Goal: Task Accomplishment & Management: Complete application form

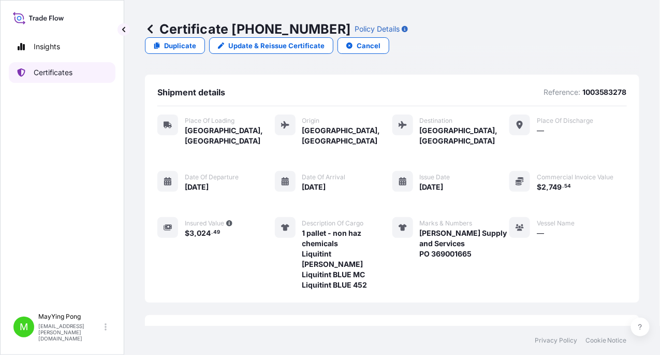
click at [48, 74] on p "Certificates" at bounding box center [53, 72] width 39 height 10
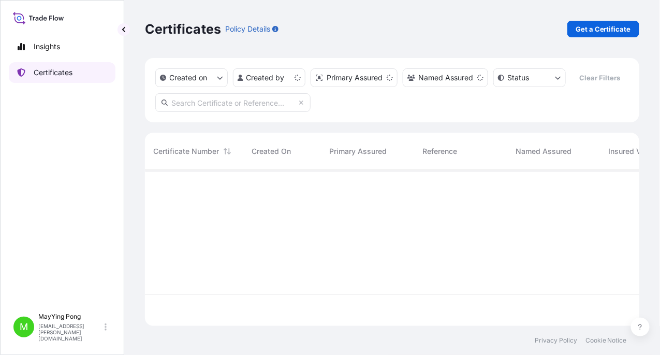
scroll to position [154, 487]
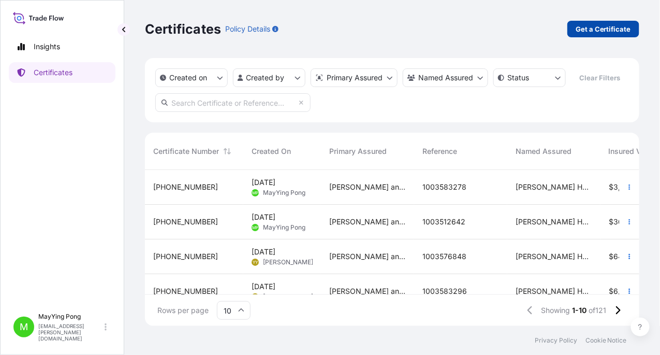
click at [610, 31] on p "Get a Certificate" at bounding box center [603, 29] width 55 height 10
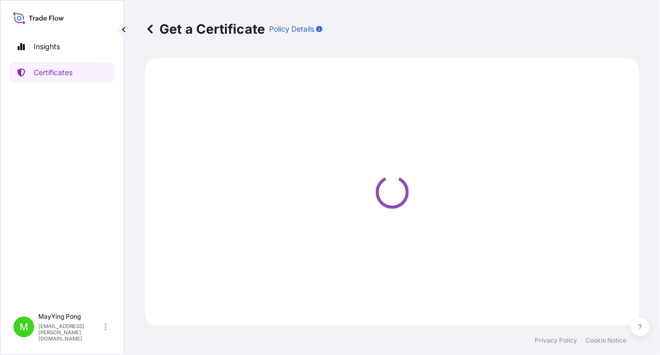
select select "Ocean Vessel"
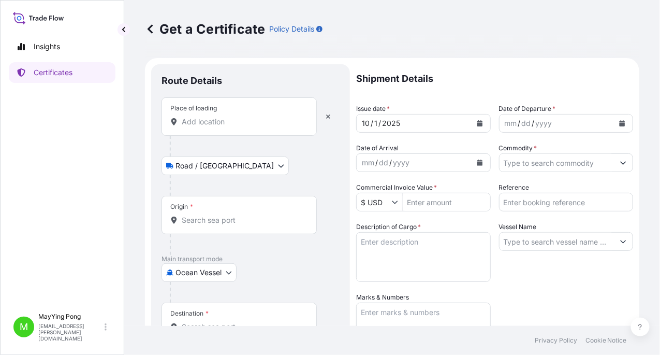
click at [225, 123] on input "Place of loading" at bounding box center [243, 121] width 122 height 10
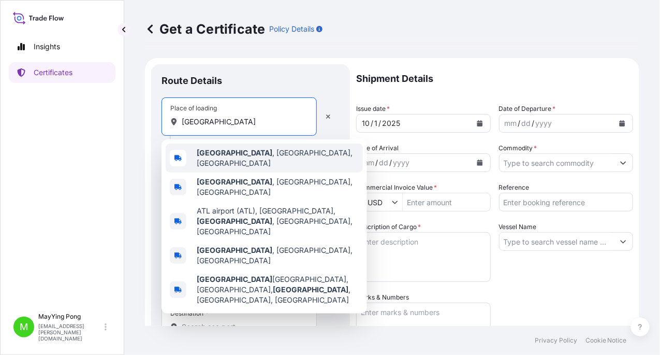
click at [225, 160] on span "[GEOGRAPHIC_DATA] , [GEOGRAPHIC_DATA], [GEOGRAPHIC_DATA]" at bounding box center [278, 158] width 162 height 21
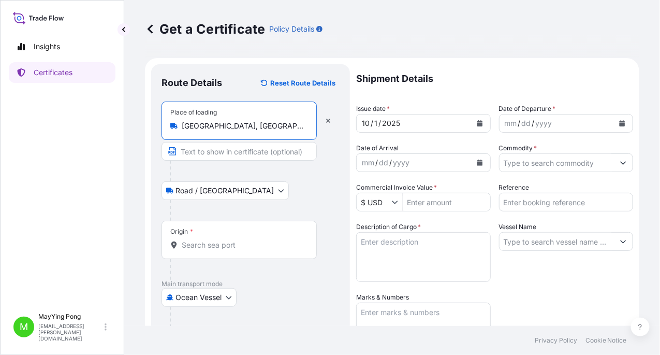
type input "[GEOGRAPHIC_DATA], [GEOGRAPHIC_DATA], [GEOGRAPHIC_DATA]"
click at [214, 247] on input "Origin *" at bounding box center [243, 245] width 122 height 10
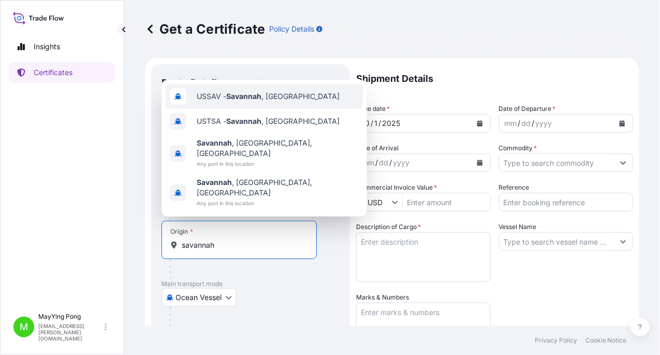
click at [247, 109] on div "USSAV - [GEOGRAPHIC_DATA] , [GEOGRAPHIC_DATA]" at bounding box center [264, 96] width 197 height 25
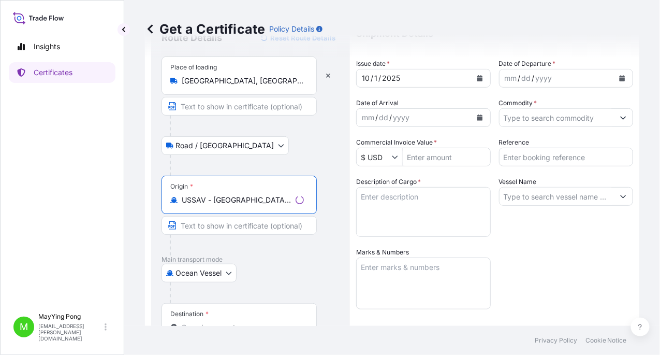
scroll to position [103, 0]
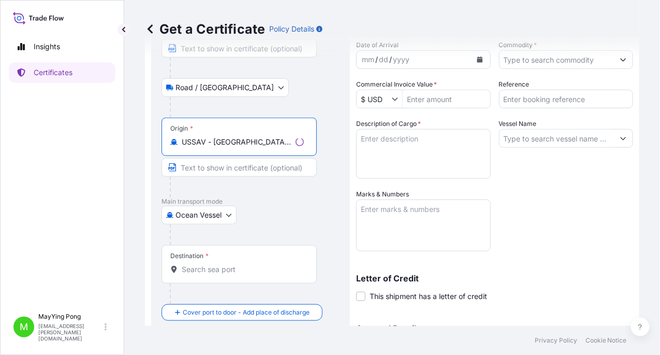
type input "USSAV - [GEOGRAPHIC_DATA], [GEOGRAPHIC_DATA]"
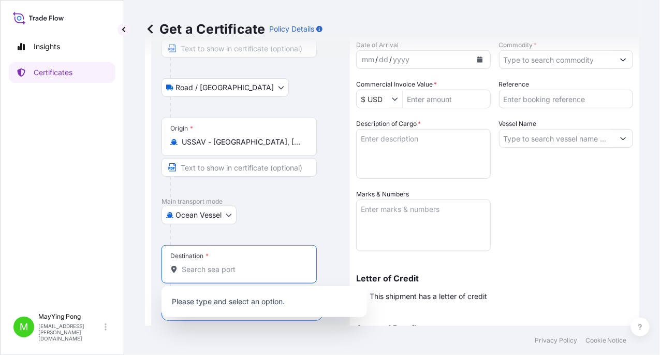
click at [209, 269] on input "Destination *" at bounding box center [243, 269] width 122 height 10
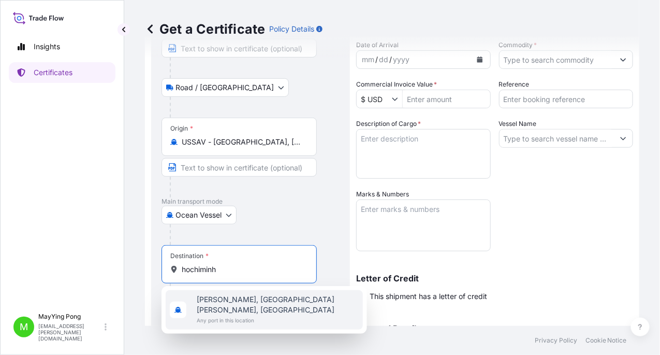
click at [226, 298] on span "[PERSON_NAME], [GEOGRAPHIC_DATA][PERSON_NAME], [GEOGRAPHIC_DATA]" at bounding box center [278, 304] width 162 height 21
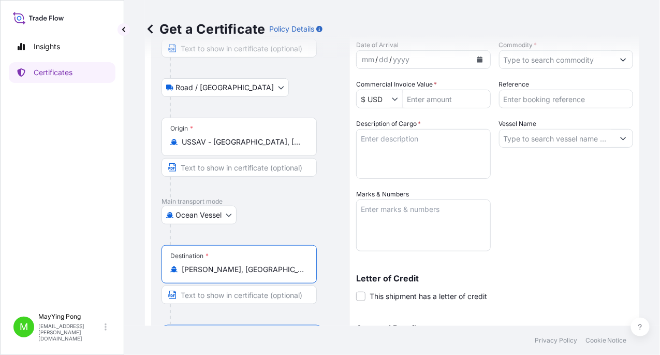
scroll to position [0, 0]
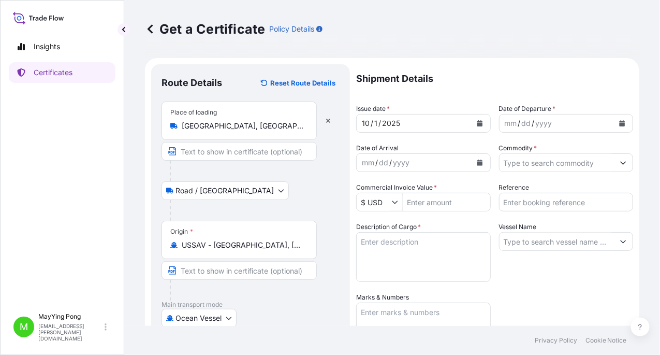
type input "[PERSON_NAME], [GEOGRAPHIC_DATA][PERSON_NAME], [GEOGRAPHIC_DATA]"
click at [477, 125] on icon "Calendar" at bounding box center [480, 123] width 6 height 6
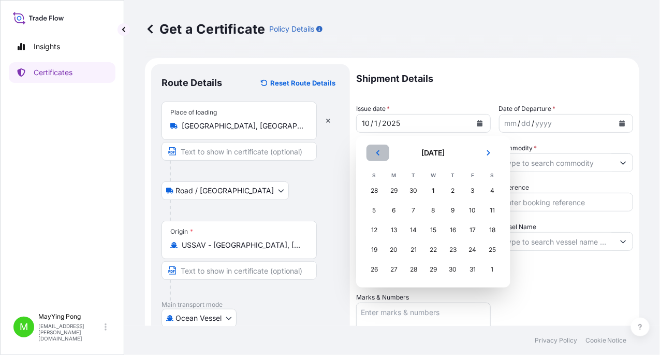
click at [377, 157] on button "Previous" at bounding box center [378, 152] width 23 height 17
click at [472, 248] on div "26" at bounding box center [472, 249] width 19 height 19
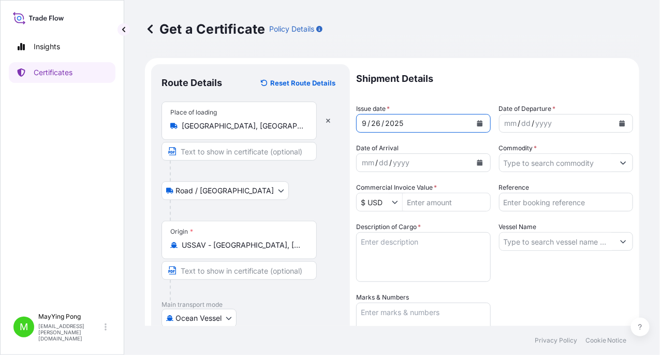
click at [620, 126] on icon "Calendar" at bounding box center [623, 123] width 6 height 6
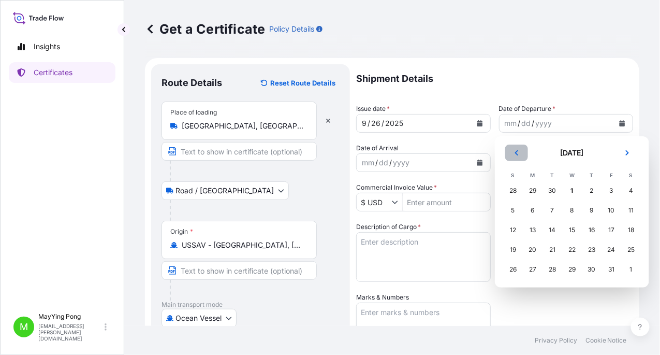
click at [520, 158] on button "Previous" at bounding box center [516, 152] width 23 height 17
click at [614, 251] on div "26" at bounding box center [611, 249] width 19 height 19
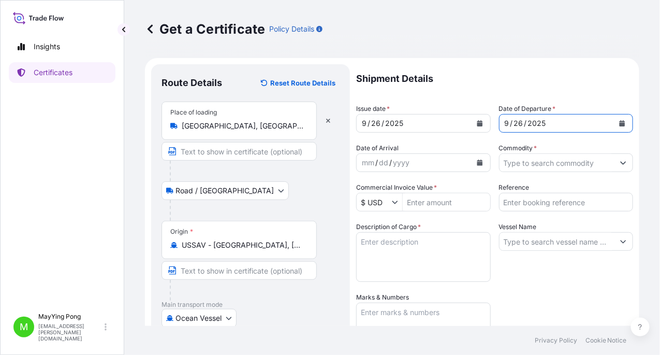
click at [475, 166] on button "Calendar" at bounding box center [480, 162] width 17 height 17
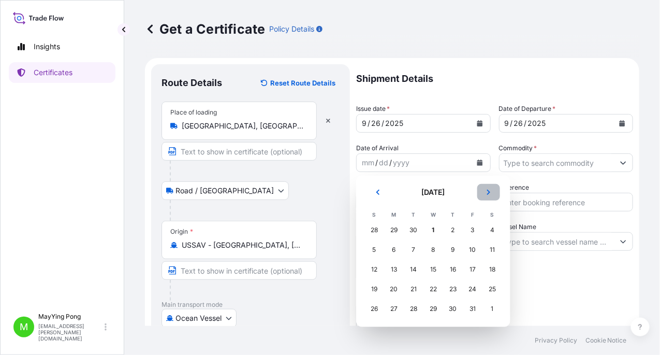
click at [489, 194] on icon "Next" at bounding box center [489, 192] width 6 height 6
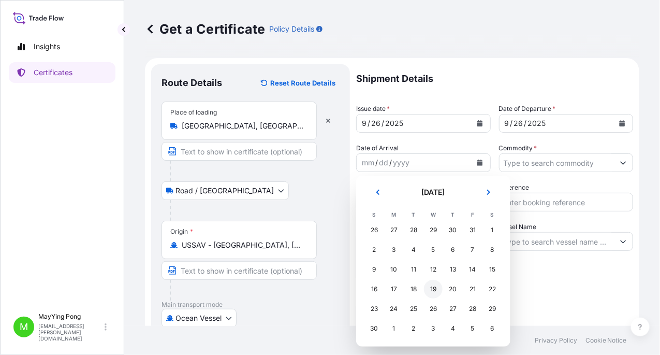
click at [434, 289] on div "19" at bounding box center [433, 289] width 19 height 19
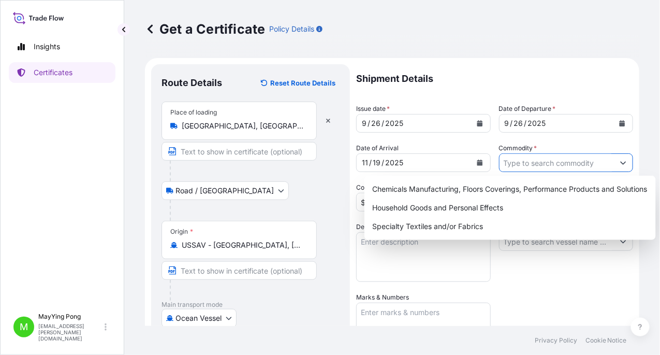
click at [561, 170] on input "Commodity *" at bounding box center [557, 162] width 115 height 19
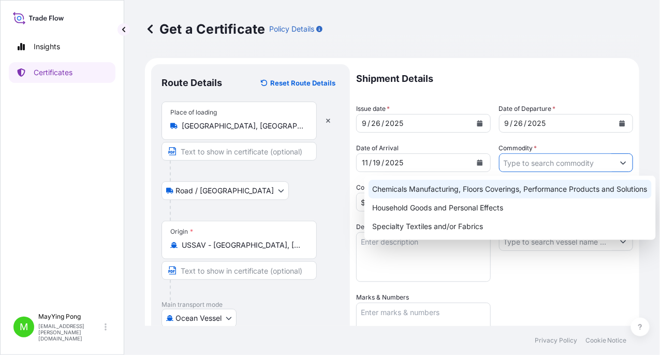
click at [478, 194] on div "Chemicals Manufacturing, Floors Coverings, Performance Products and Solutions" at bounding box center [510, 189] width 283 height 19
type input "Chemicals Manufacturing, Floors Coverings, Performance Products and Solutions"
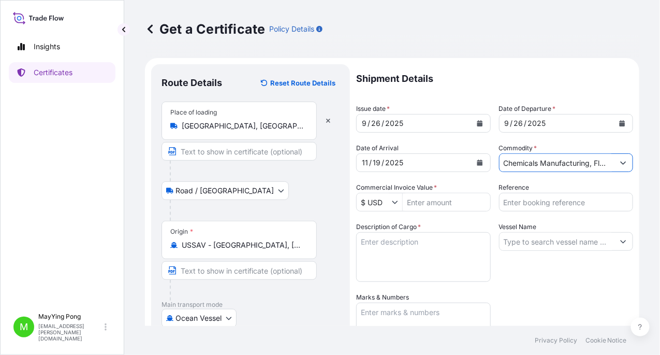
click at [430, 204] on input "Commercial Invoice Value *" at bounding box center [446, 202] width 87 height 19
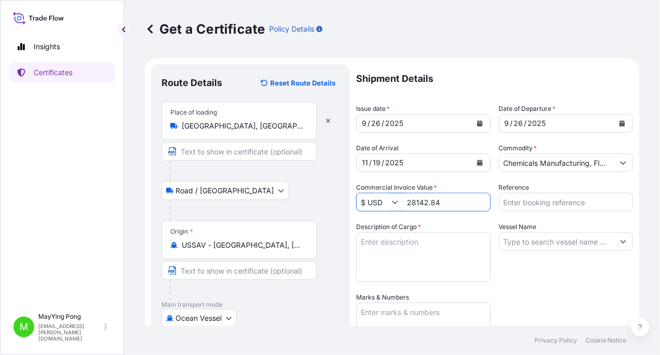
type input "28,142.84"
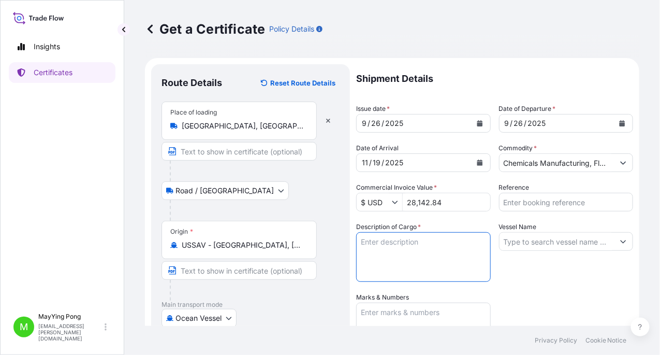
click at [421, 246] on textarea "Description of Cargo *" at bounding box center [423, 257] width 135 height 50
type textarea "2 pallets - non haz chemicals Reactint Orange X96 Reactint Red X64 Reactint Bla…"
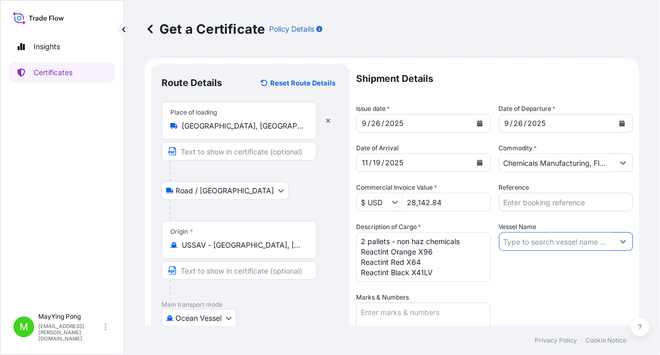
click at [529, 244] on input "Vessel Name" at bounding box center [557, 241] width 115 height 19
type input "p"
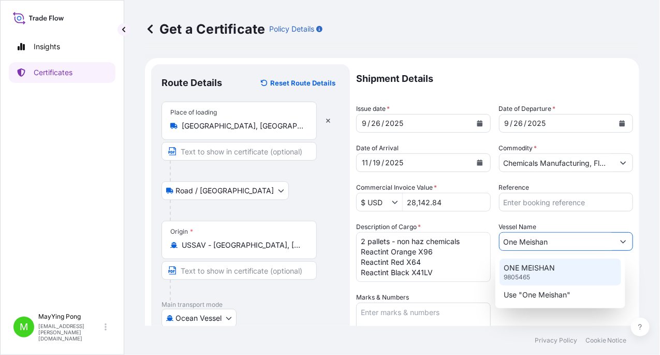
click at [523, 275] on p "9805465" at bounding box center [517, 277] width 26 height 8
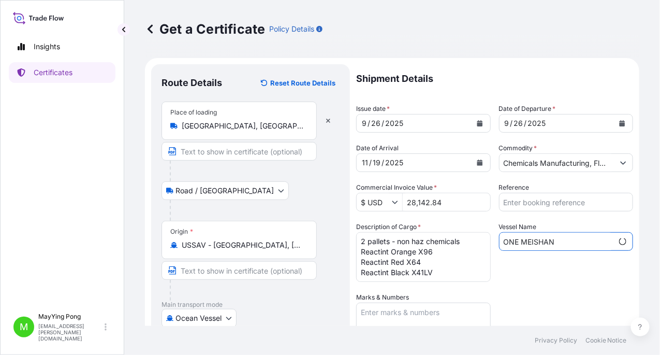
scroll to position [103, 0]
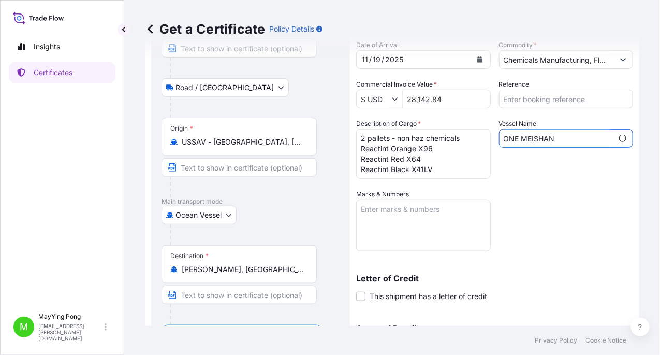
type input "ONE MEISHAN"
click at [385, 208] on textarea "Marks & Numbers" at bounding box center [423, 225] width 135 height 52
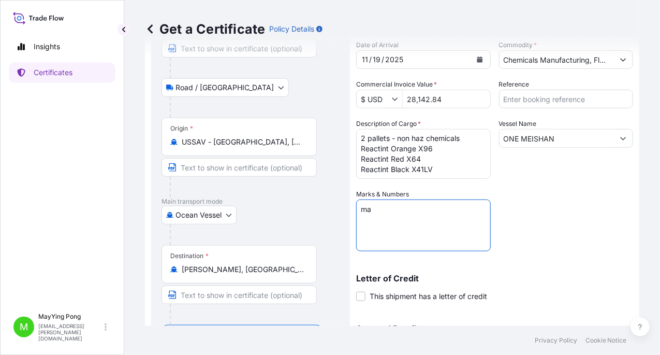
type textarea "m"
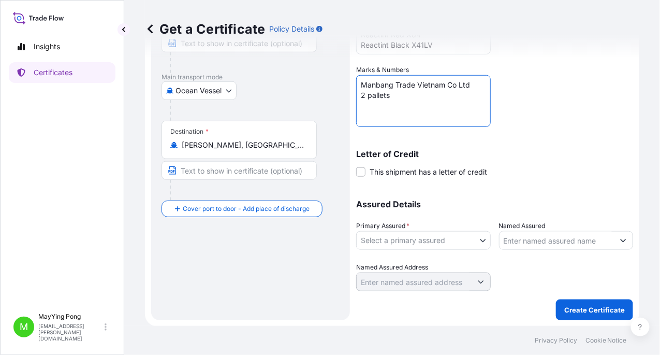
type textarea "Manbang Trade Vietnam Co Ltd 2 pallets"
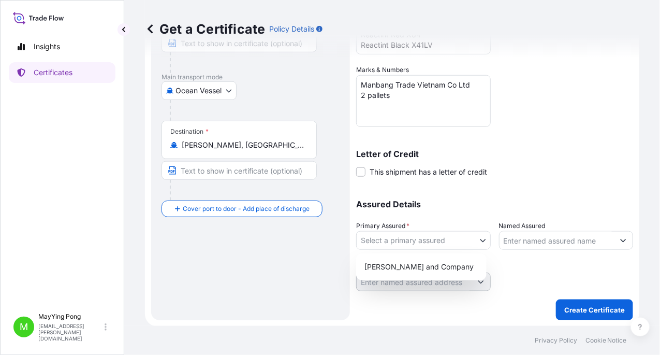
click at [480, 242] on body "Insights Certificates M MayYing Pong [EMAIL_ADDRESS][PERSON_NAME][DOMAIN_NAME] …" at bounding box center [330, 177] width 660 height 355
click at [435, 269] on div "[PERSON_NAME] and Company" at bounding box center [421, 266] width 122 height 19
select select "31531"
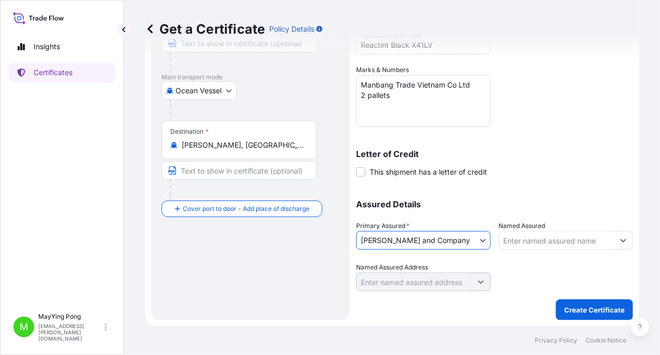
click at [539, 241] on input "Named Assured" at bounding box center [557, 240] width 115 height 19
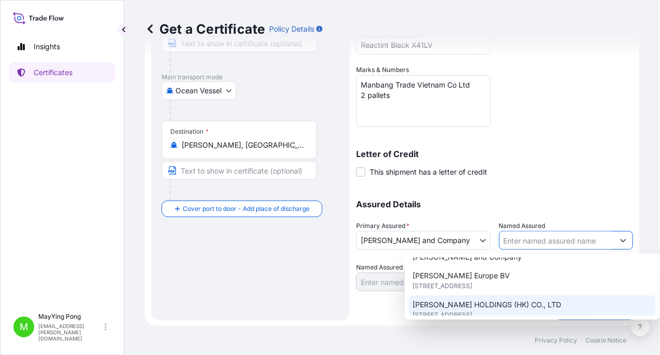
scroll to position [207, 0]
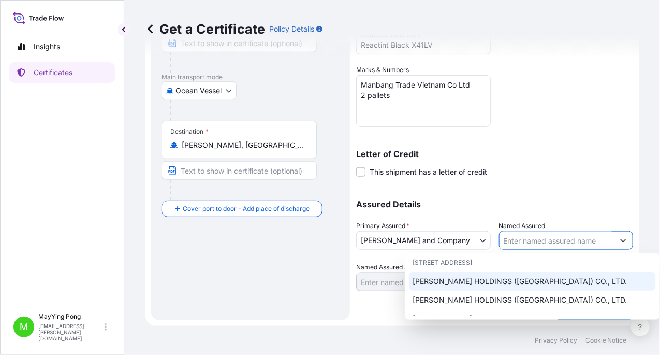
click at [529, 276] on span "[PERSON_NAME] HOLDINGS ([GEOGRAPHIC_DATA]) CO., LTD." at bounding box center [520, 281] width 214 height 10
type input "[PERSON_NAME] HOLDINGS ([GEOGRAPHIC_DATA]) CO., LTD."
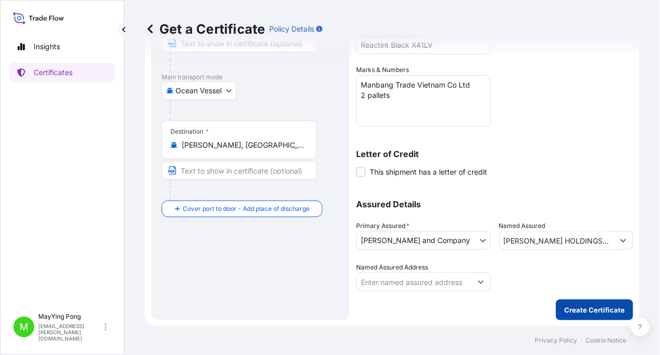
click at [583, 308] on p "Create Certificate" at bounding box center [594, 309] width 61 height 10
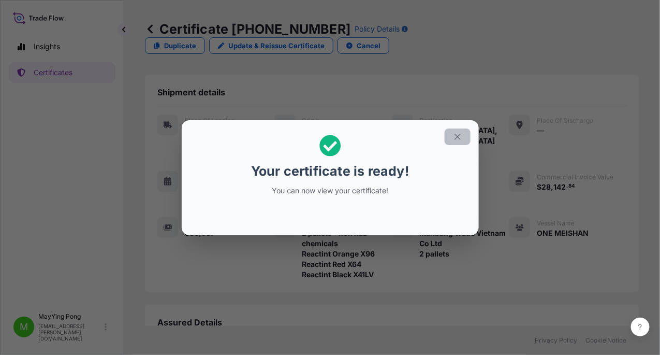
click at [457, 139] on icon "button" at bounding box center [457, 136] width 9 height 9
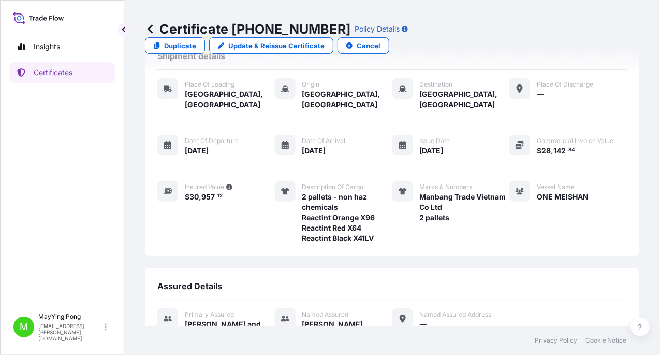
scroll to position [154, 0]
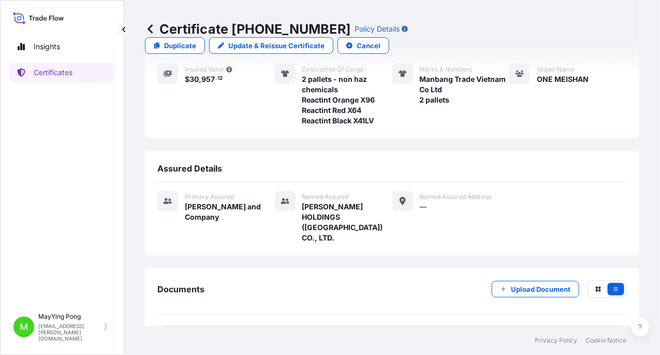
click at [172, 338] on text "PDF" at bounding box center [171, 340] width 7 height 4
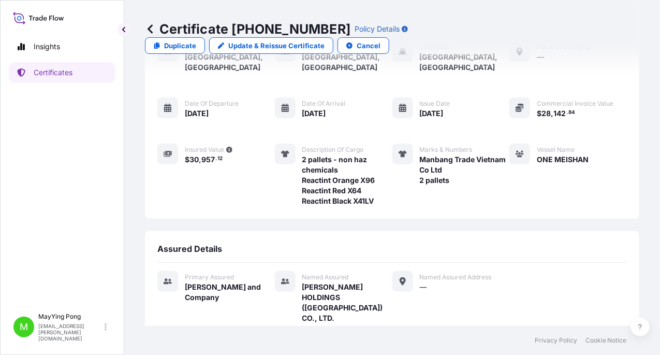
scroll to position [0, 0]
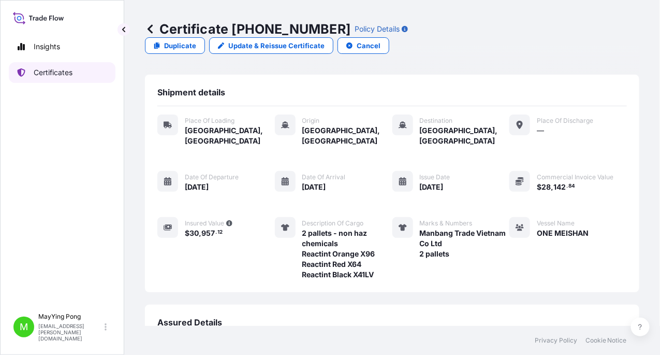
click at [56, 75] on p "Certificates" at bounding box center [53, 72] width 39 height 10
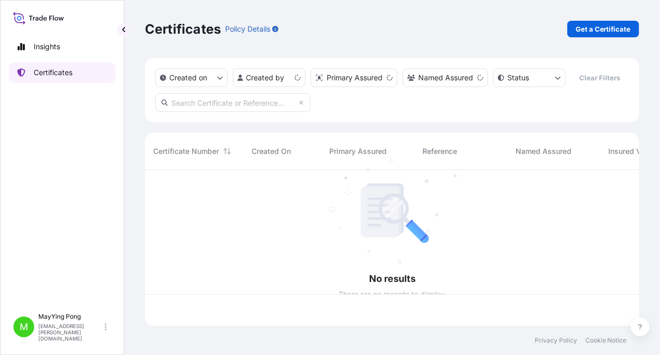
scroll to position [154, 487]
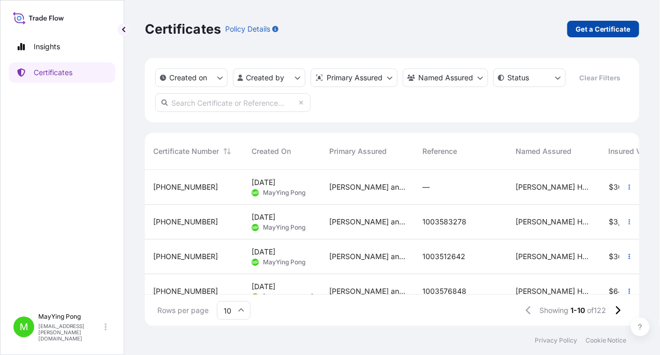
click at [604, 32] on p "Get a Certificate" at bounding box center [603, 29] width 55 height 10
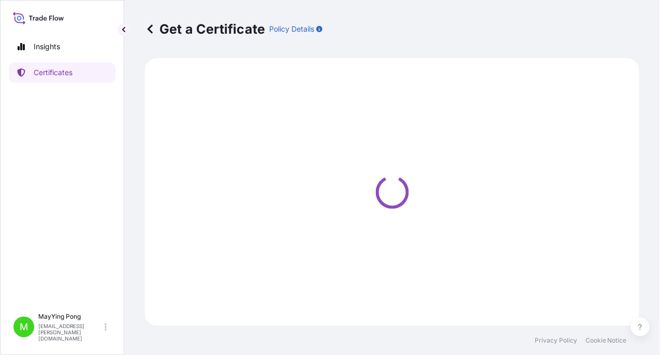
select select "Road / [GEOGRAPHIC_DATA]"
select select "Ocean Vessel"
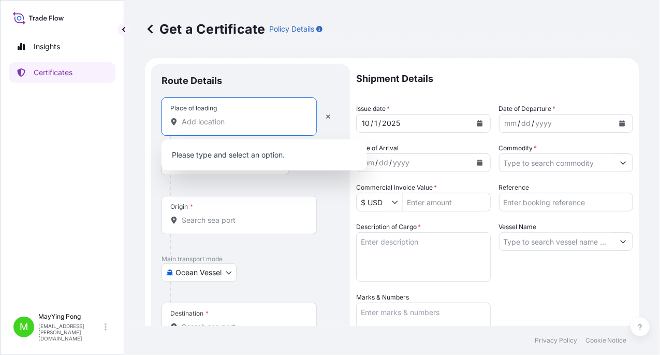
click at [223, 125] on input "Place of loading" at bounding box center [243, 121] width 122 height 10
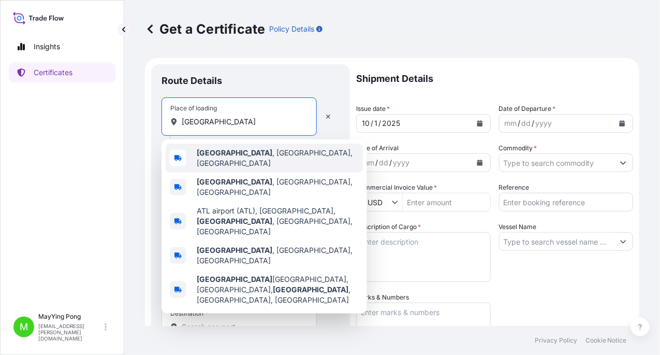
click at [224, 159] on span "[GEOGRAPHIC_DATA] , [GEOGRAPHIC_DATA], [GEOGRAPHIC_DATA]" at bounding box center [278, 158] width 162 height 21
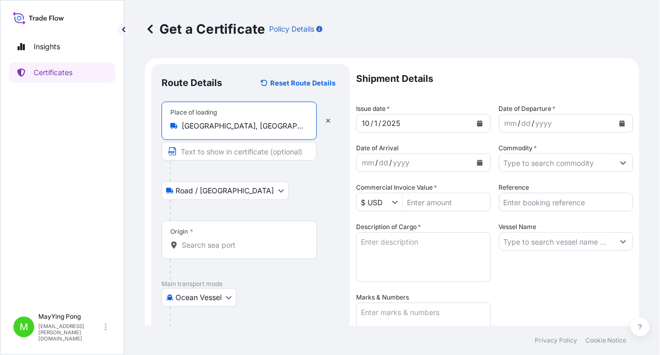
type input "[GEOGRAPHIC_DATA], [GEOGRAPHIC_DATA], [GEOGRAPHIC_DATA]"
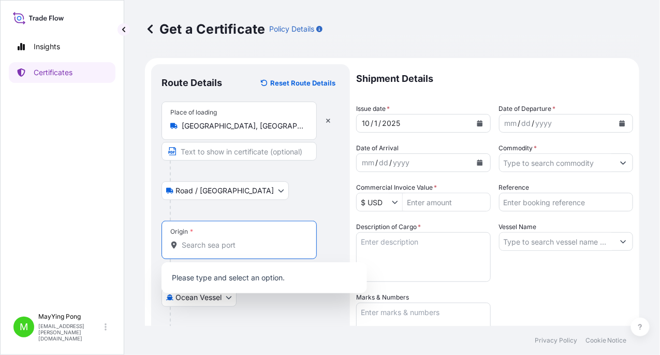
click at [198, 245] on input "Origin *" at bounding box center [243, 245] width 122 height 10
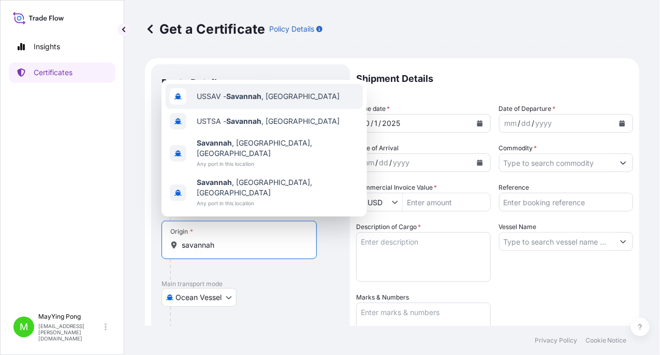
click at [247, 109] on div "USSAV - [GEOGRAPHIC_DATA] , [GEOGRAPHIC_DATA]" at bounding box center [264, 96] width 197 height 25
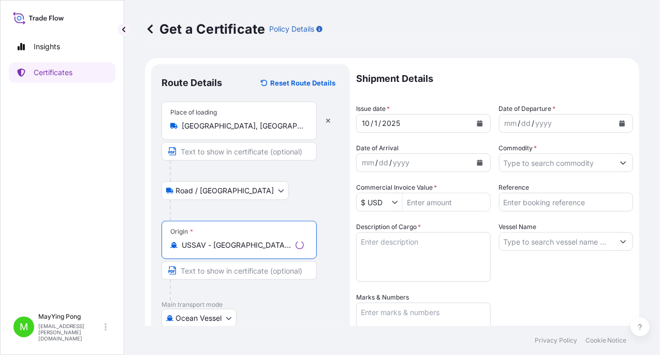
scroll to position [103, 0]
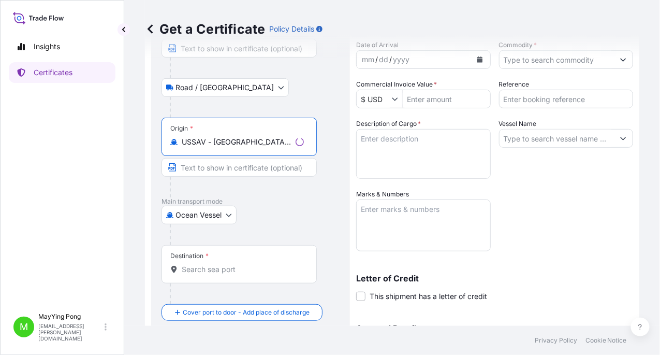
type input "USSAV - [GEOGRAPHIC_DATA], [GEOGRAPHIC_DATA]"
click at [210, 266] on input "Destination *" at bounding box center [243, 269] width 122 height 10
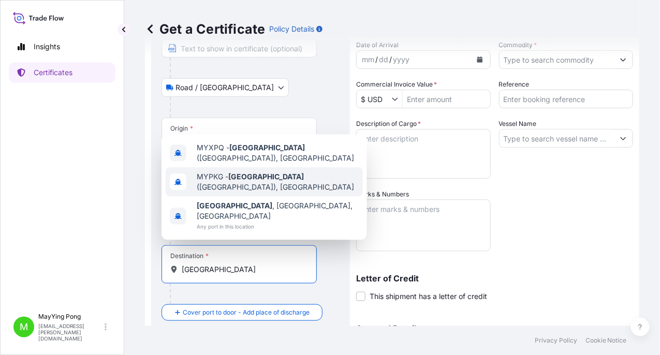
click at [303, 192] on span "MYPKG - [GEOGRAPHIC_DATA] ([GEOGRAPHIC_DATA]), [GEOGRAPHIC_DATA]" at bounding box center [278, 181] width 162 height 21
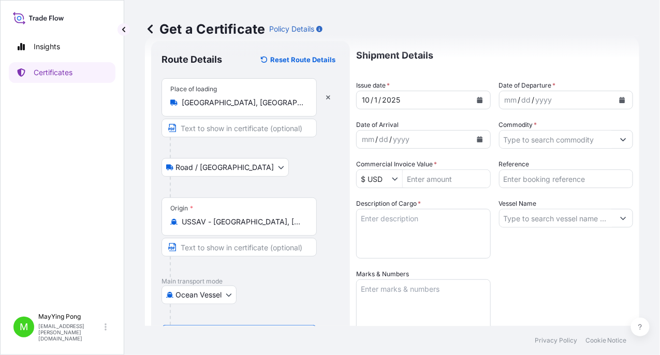
scroll to position [0, 0]
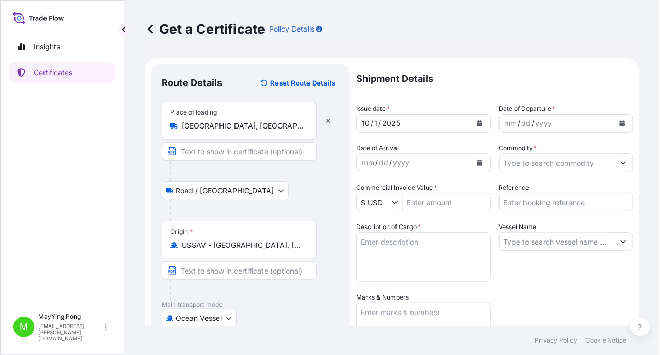
type input "MYPKG - [GEOGRAPHIC_DATA] ([GEOGRAPHIC_DATA]), [GEOGRAPHIC_DATA]"
click at [477, 122] on icon "Calendar" at bounding box center [480, 123] width 6 height 6
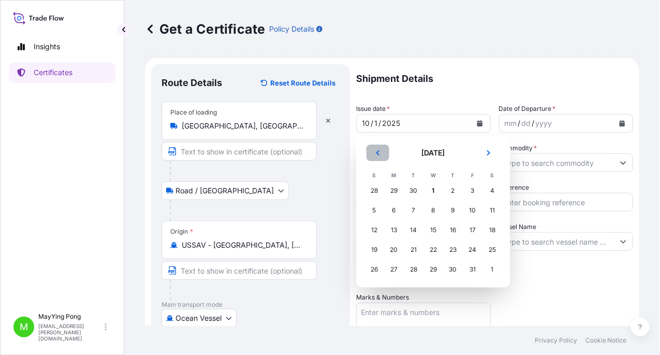
click at [375, 153] on icon "Previous" at bounding box center [378, 153] width 6 height 6
click at [429, 234] on div "17" at bounding box center [433, 230] width 19 height 19
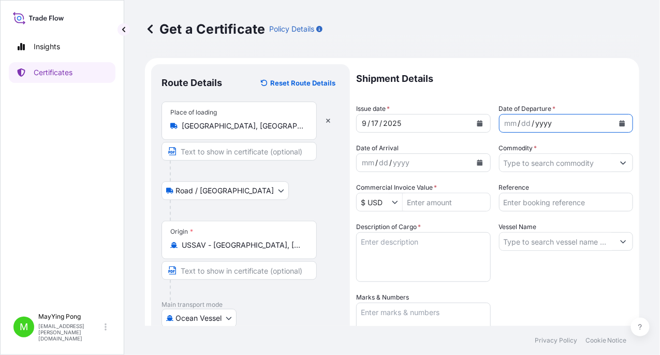
click at [536, 123] on div "yyyy" at bounding box center [544, 123] width 19 height 12
click at [620, 123] on icon "Calendar" at bounding box center [623, 123] width 6 height 6
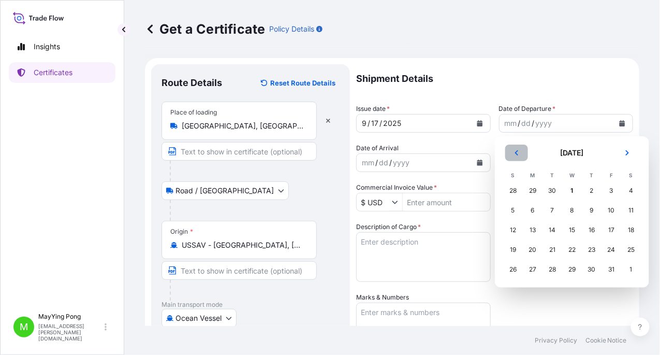
click at [516, 150] on icon "Previous" at bounding box center [517, 153] width 6 height 6
click at [569, 229] on div "17" at bounding box center [572, 230] width 19 height 19
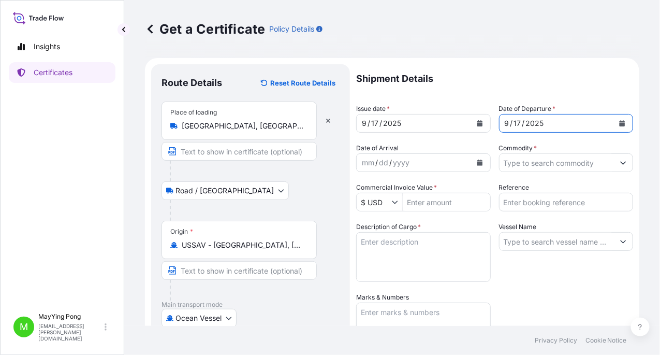
click at [361, 162] on div "mm" at bounding box center [368, 162] width 14 height 12
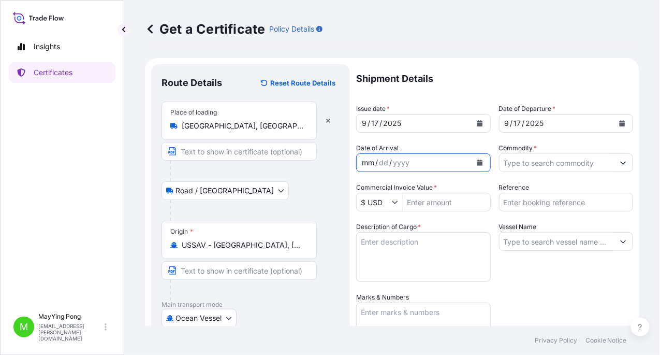
click at [477, 163] on icon "Calendar" at bounding box center [480, 162] width 6 height 6
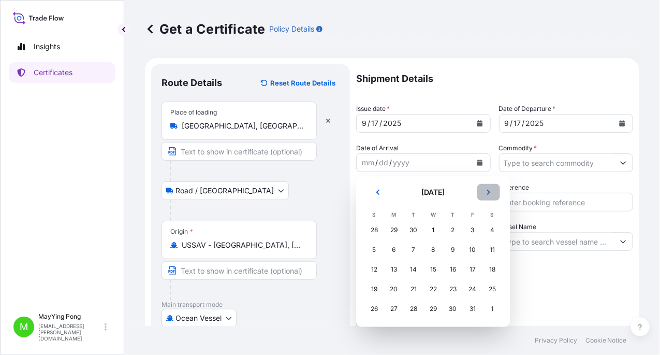
click at [486, 194] on icon "Next" at bounding box center [489, 192] width 6 height 6
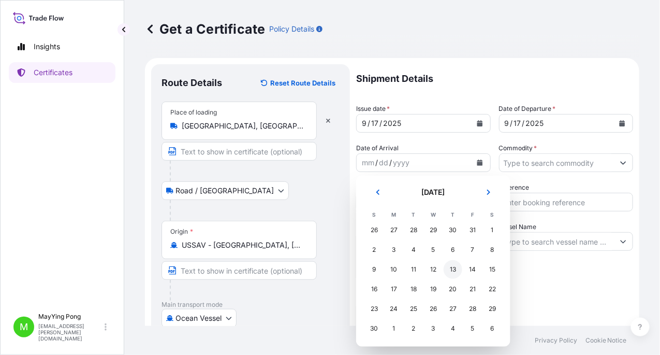
click at [453, 270] on div "13" at bounding box center [453, 269] width 19 height 19
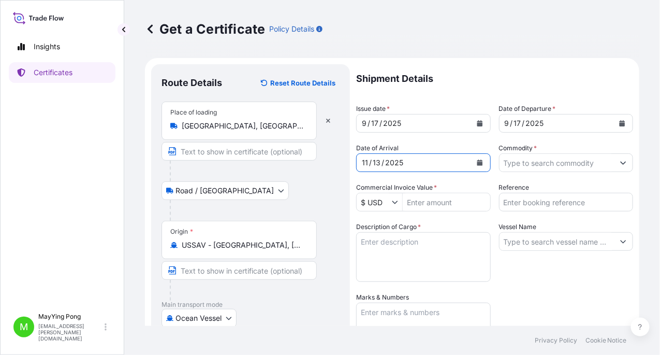
click at [518, 163] on input "Commodity *" at bounding box center [557, 162] width 115 height 19
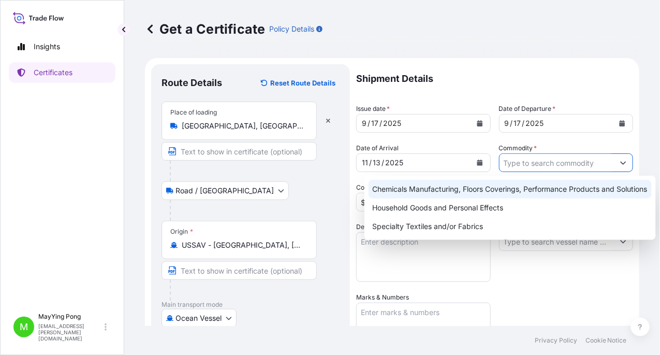
click at [486, 194] on div "Chemicals Manufacturing, Floors Coverings, Performance Products and Solutions" at bounding box center [510, 189] width 283 height 19
type input "Chemicals Manufacturing, Floors Coverings, Performance Products and Solutions"
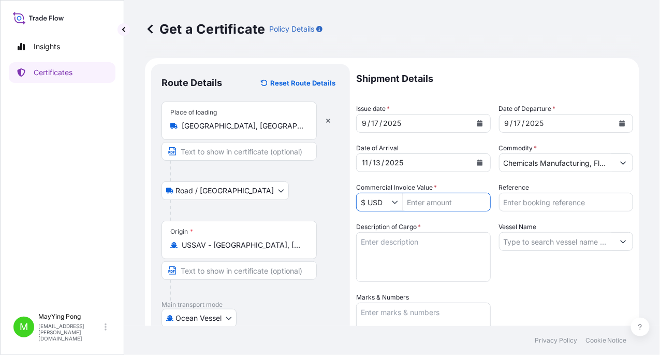
click at [411, 202] on input "Commercial Invoice Value *" at bounding box center [446, 202] width 87 height 19
type input "51,337.36"
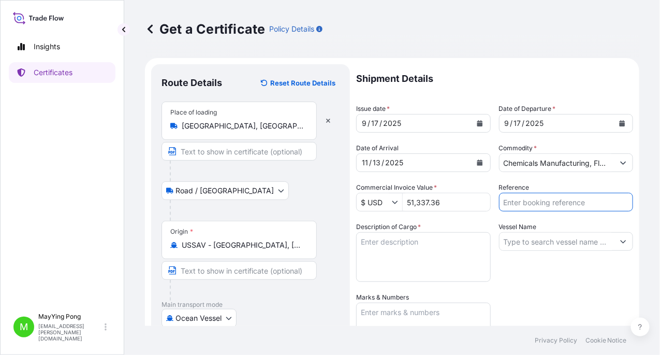
drag, startPoint x: 526, startPoint y: 206, endPoint x: 517, endPoint y: 200, distance: 10.8
click at [525, 206] on input "Reference" at bounding box center [566, 202] width 135 height 19
type input "1003576812"
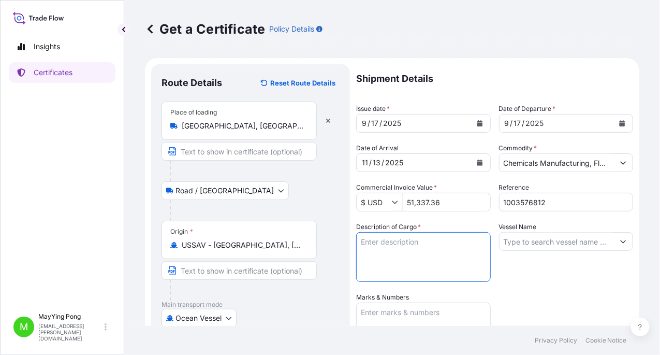
click at [449, 240] on textarea "Description of Cargo *" at bounding box center [423, 257] width 135 height 50
type textarea "2 pallets - non haz chemicals Liquitint violet 200"
click at [552, 239] on input "Vessel Name" at bounding box center [557, 241] width 115 height 19
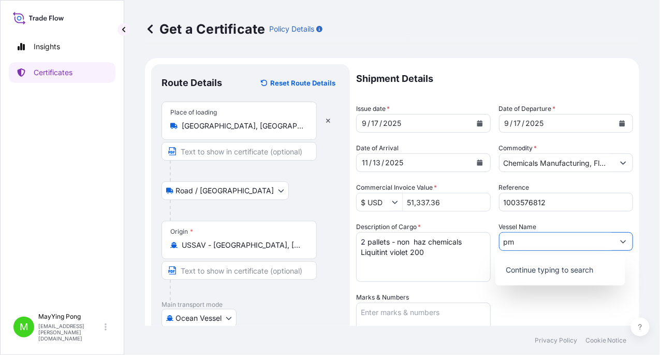
type input "p"
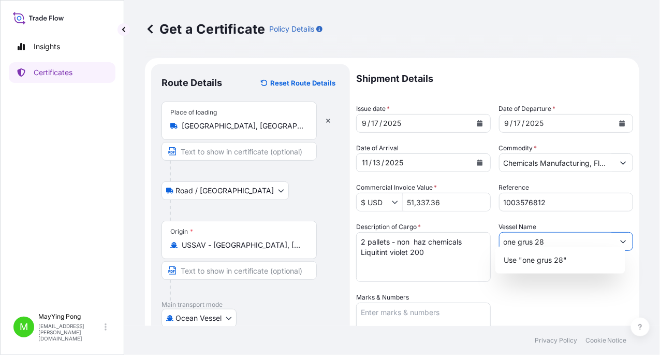
scroll to position [103, 0]
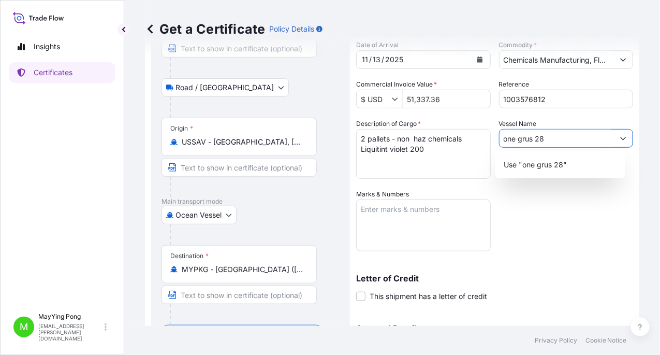
type input "one grus 28"
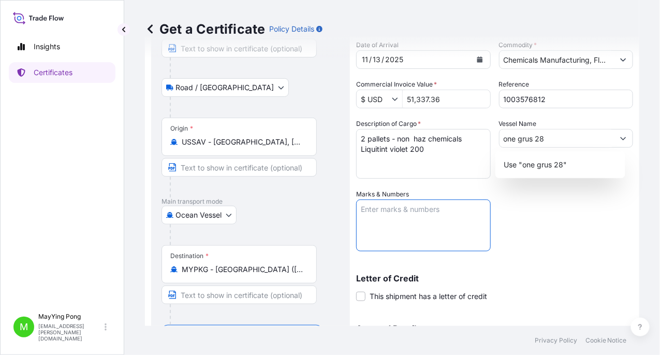
click at [385, 216] on textarea "Marks & Numbers" at bounding box center [423, 225] width 135 height 52
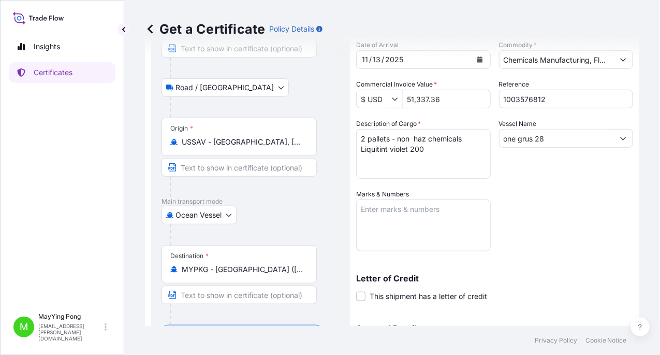
click at [448, 228] on textarea "Marks & Numbers" at bounding box center [423, 225] width 135 height 52
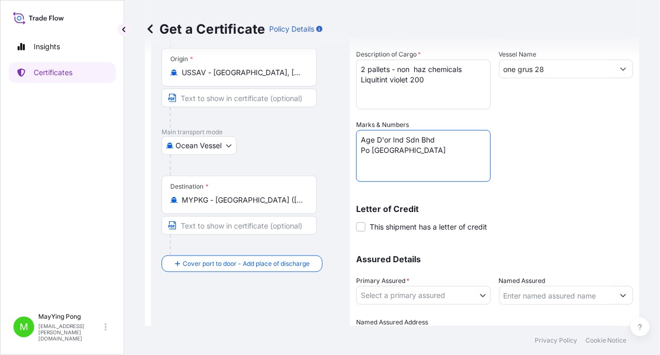
scroll to position [227, 0]
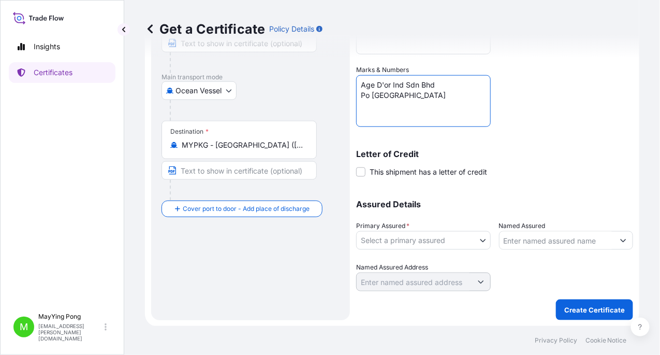
type textarea "Age D'or Ind Sdn Bhd Po [GEOGRAPHIC_DATA]"
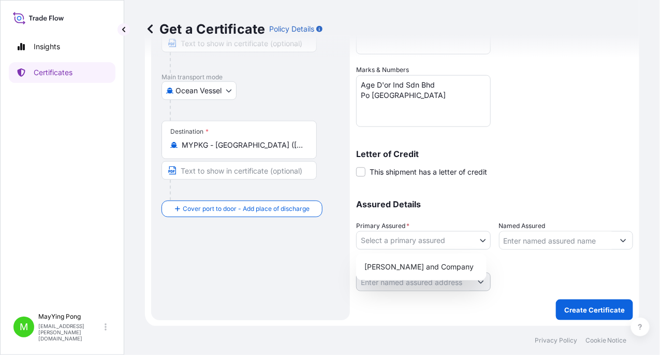
click at [476, 240] on body "Insights Certificates M MayYing Pong [EMAIL_ADDRESS][PERSON_NAME][DOMAIN_NAME] …" at bounding box center [330, 177] width 660 height 355
click at [436, 269] on div "[PERSON_NAME] and Company" at bounding box center [421, 266] width 122 height 19
select select "31531"
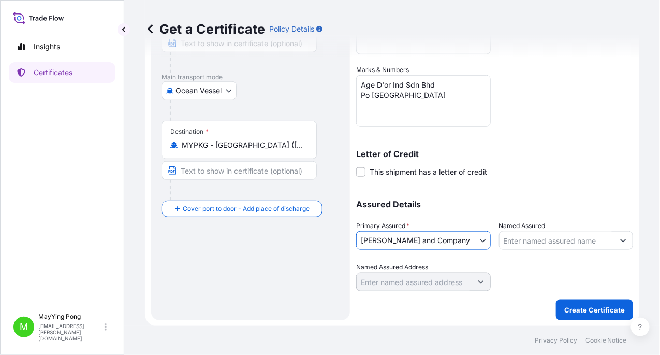
click at [549, 242] on input "Named Assured" at bounding box center [557, 240] width 115 height 19
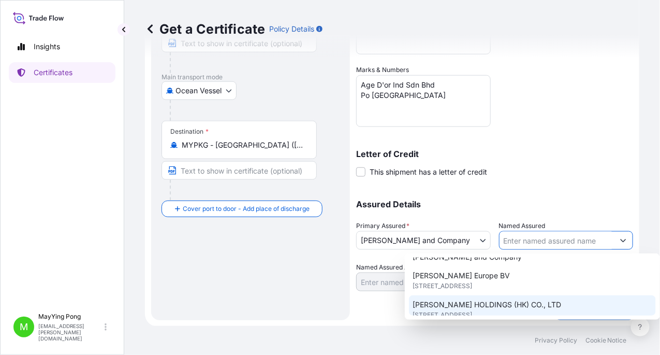
scroll to position [207, 0]
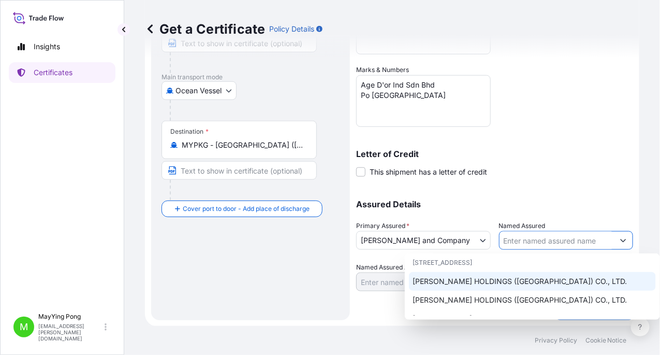
click at [555, 276] on span "[PERSON_NAME] HOLDINGS ([GEOGRAPHIC_DATA]) CO., LTD." at bounding box center [520, 281] width 214 height 10
type input "[PERSON_NAME] HOLDINGS ([GEOGRAPHIC_DATA]) CO., LTD."
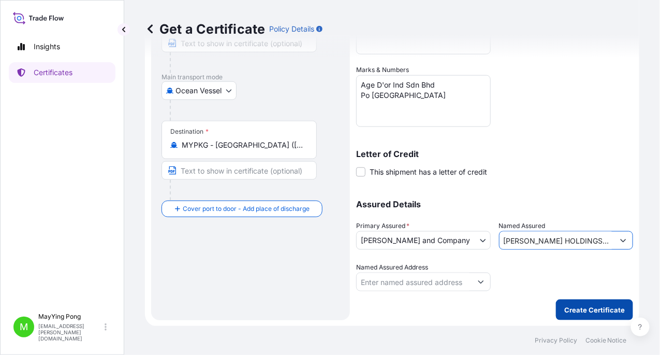
click at [577, 307] on p "Create Certificate" at bounding box center [594, 309] width 61 height 10
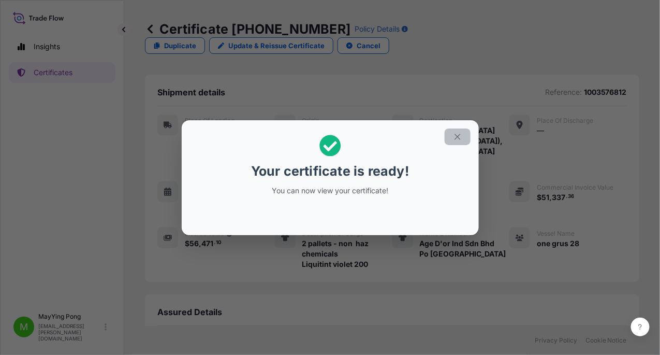
click at [458, 137] on icon "button" at bounding box center [457, 136] width 9 height 9
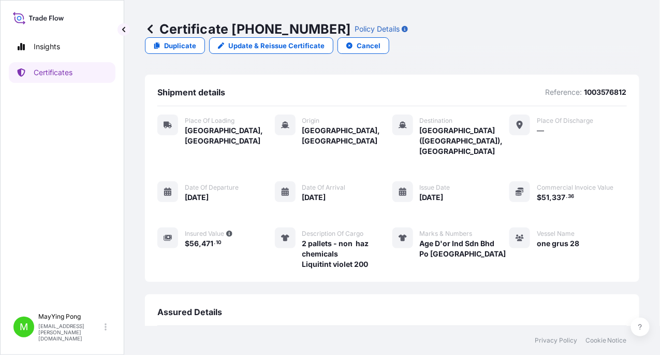
scroll to position [143, 0]
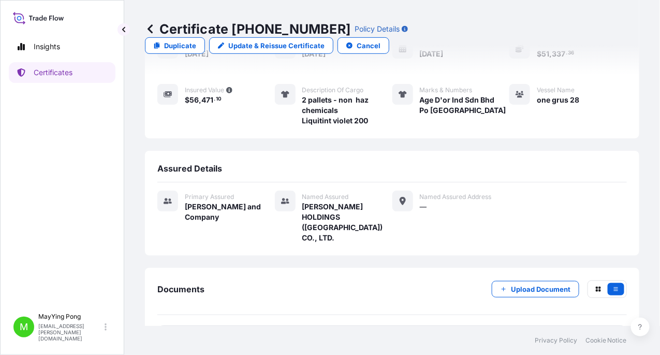
click at [221, 333] on span "Certificate" at bounding box center [203, 338] width 37 height 10
